Goal: Task Accomplishment & Management: Complete application form

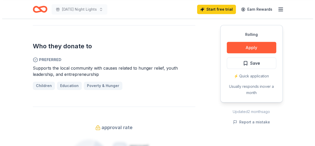
scroll to position [270, 0]
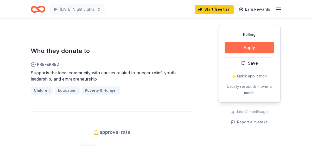
click at [259, 48] on button "Apply" at bounding box center [248, 47] width 49 height 11
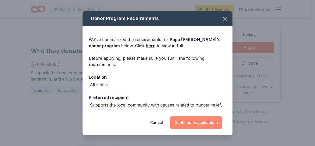
click at [188, 122] on button "Continue to application" at bounding box center [196, 122] width 52 height 12
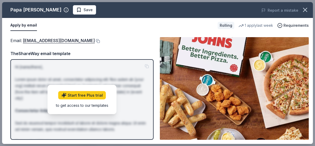
click at [116, 44] on div "Email : foundation@papajohns.com TheShareWay email template Hi [name/there], Lo…" at bounding box center [81, 88] width 143 height 103
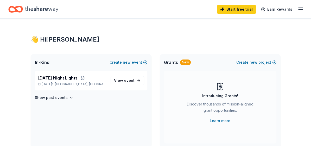
click at [302, 8] on icon "button" at bounding box center [300, 9] width 6 height 6
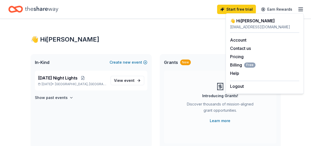
click at [175, 36] on div "👋 Hi Jennifer" at bounding box center [156, 39] width 250 height 8
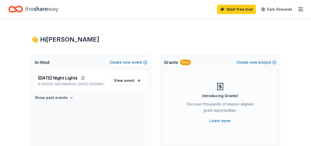
click at [38, 9] on icon "Home" at bounding box center [41, 9] width 33 height 6
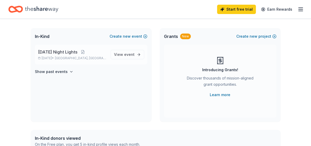
click at [73, 51] on span "[DATE] Night Lights" at bounding box center [58, 52] width 40 height 6
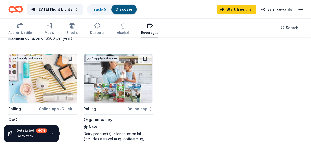
scroll to position [364, 0]
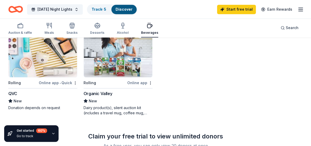
click at [100, 105] on div "Dairy product(s), silent auction kit (includes a travel mug, coffee mug, freeze…" at bounding box center [117, 110] width 69 height 10
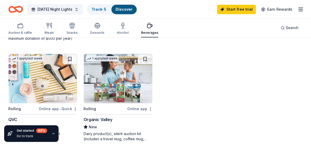
scroll to position [260, 0]
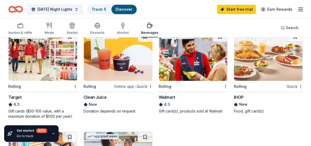
click at [35, 84] on div "Rolling" at bounding box center [39, 86] width 63 height 7
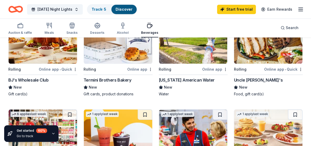
scroll to position [156, 0]
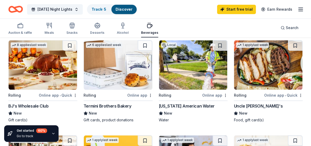
click at [53, 94] on div "Online app • Quick" at bounding box center [58, 95] width 38 height 7
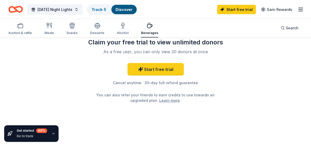
scroll to position [276, 0]
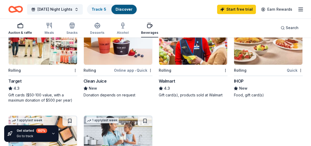
click at [21, 31] on div "Auction & raffle" at bounding box center [20, 33] width 24 height 4
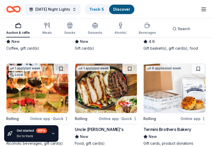
scroll to position [120, 0]
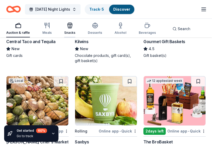
click at [68, 28] on icon "button" at bounding box center [70, 25] width 6 height 6
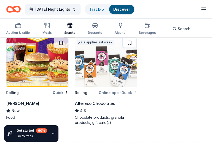
scroll to position [494, 0]
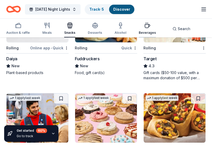
click at [146, 27] on icon "button" at bounding box center [147, 25] width 5 height 3
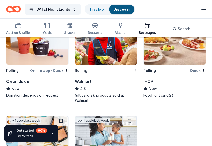
scroll to position [246, 0]
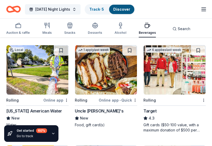
click at [125, 30] on div "Auction & raffle Meals Snacks Desserts Alcohol Beverages Search" at bounding box center [100, 28] width 189 height 17
click at [122, 29] on div "Alcohol" at bounding box center [121, 28] width 12 height 12
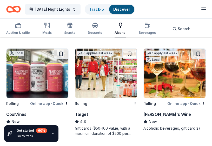
scroll to position [286, 0]
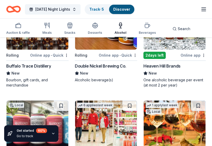
drag, startPoint x: 214, startPoint y: 75, endPoint x: 194, endPoint y: 66, distance: 21.5
click at [194, 66] on div "Heaven Hill Brands" at bounding box center [175, 66] width 62 height 6
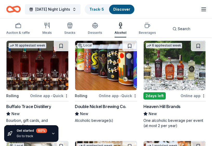
scroll to position [240, 0]
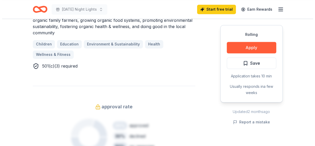
scroll to position [286, 0]
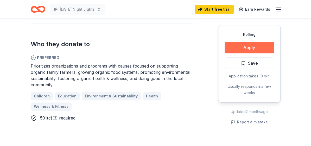
click at [253, 43] on button "Apply" at bounding box center [248, 47] width 49 height 11
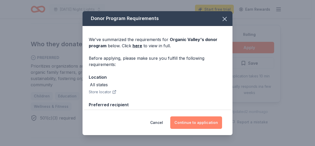
click at [198, 121] on button "Continue to application" at bounding box center [196, 122] width 52 height 12
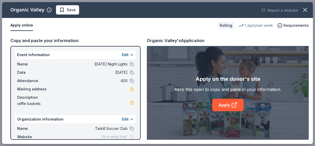
click at [27, 26] on button "Apply online" at bounding box center [21, 25] width 23 height 11
click at [23, 24] on button "Apply online" at bounding box center [21, 25] width 23 height 11
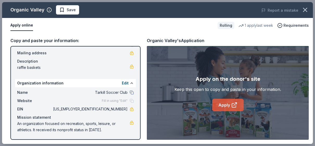
click at [225, 104] on link "Apply" at bounding box center [227, 105] width 31 height 12
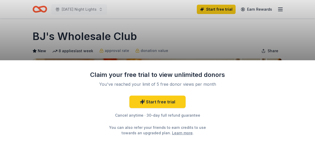
click at [216, 52] on div "Claim your free trial to view unlimited donors You've reached your limit of 5 f…" at bounding box center [157, 73] width 315 height 146
drag, startPoint x: 197, startPoint y: 24, endPoint x: 199, endPoint y: 28, distance: 3.8
click at [198, 25] on div "Claim your free trial to view unlimited donors You've reached your limit of 5 f…" at bounding box center [157, 73] width 315 height 146
drag, startPoint x: 191, startPoint y: 44, endPoint x: 194, endPoint y: 43, distance: 3.3
click at [192, 44] on div "Claim your free trial to view unlimited donors You've reached your limit of 5 f…" at bounding box center [157, 73] width 315 height 146
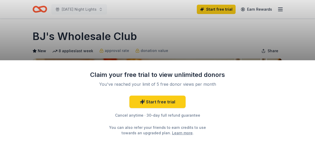
click at [194, 43] on div "Claim your free trial to view unlimited donors You've reached your limit of 5 f…" at bounding box center [157, 73] width 315 height 146
click at [158, 21] on div "Claim your free trial to view unlimited donors You've reached your limit of 5 f…" at bounding box center [157, 73] width 315 height 146
